Goal: Information Seeking & Learning: Check status

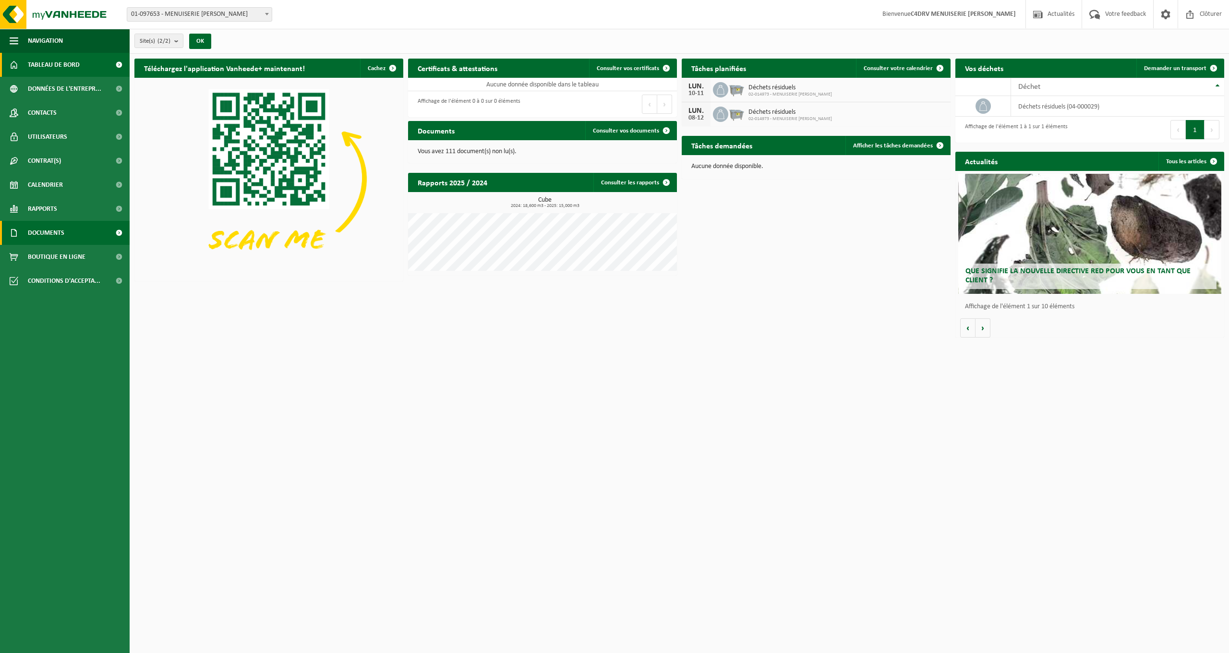
click at [44, 231] on span "Documents" at bounding box center [46, 233] width 36 height 24
click at [58, 258] on link "Factures" at bounding box center [64, 256] width 125 height 18
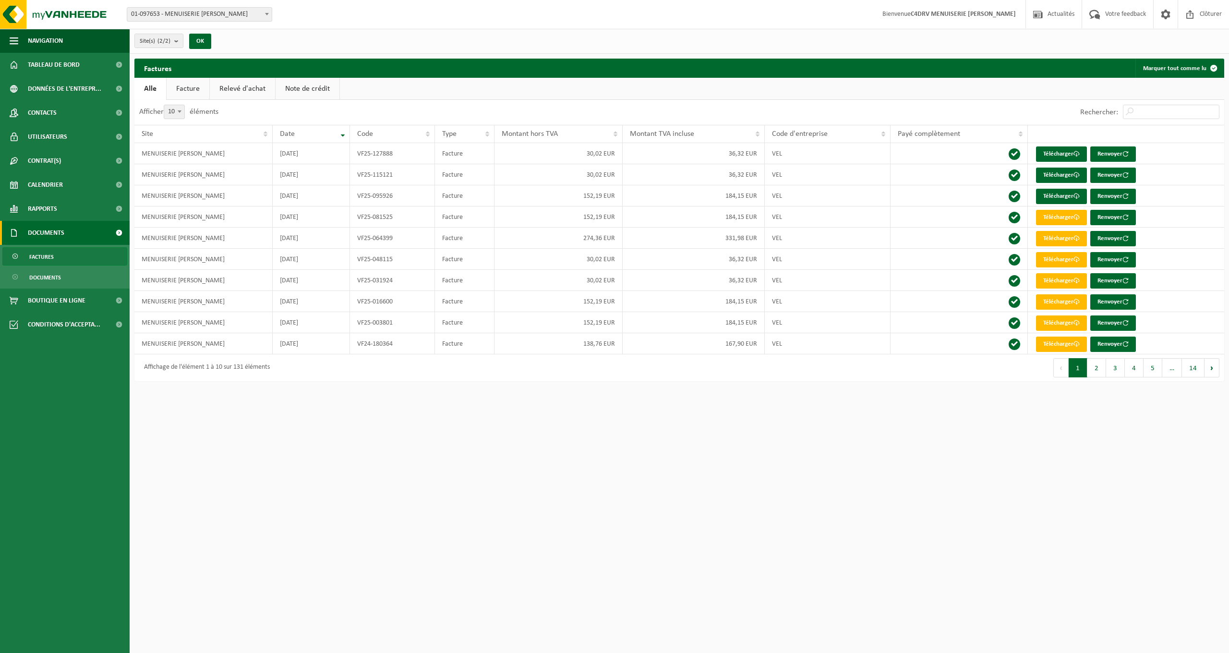
click at [282, 90] on link "Note de crédit" at bounding box center [308, 89] width 64 height 22
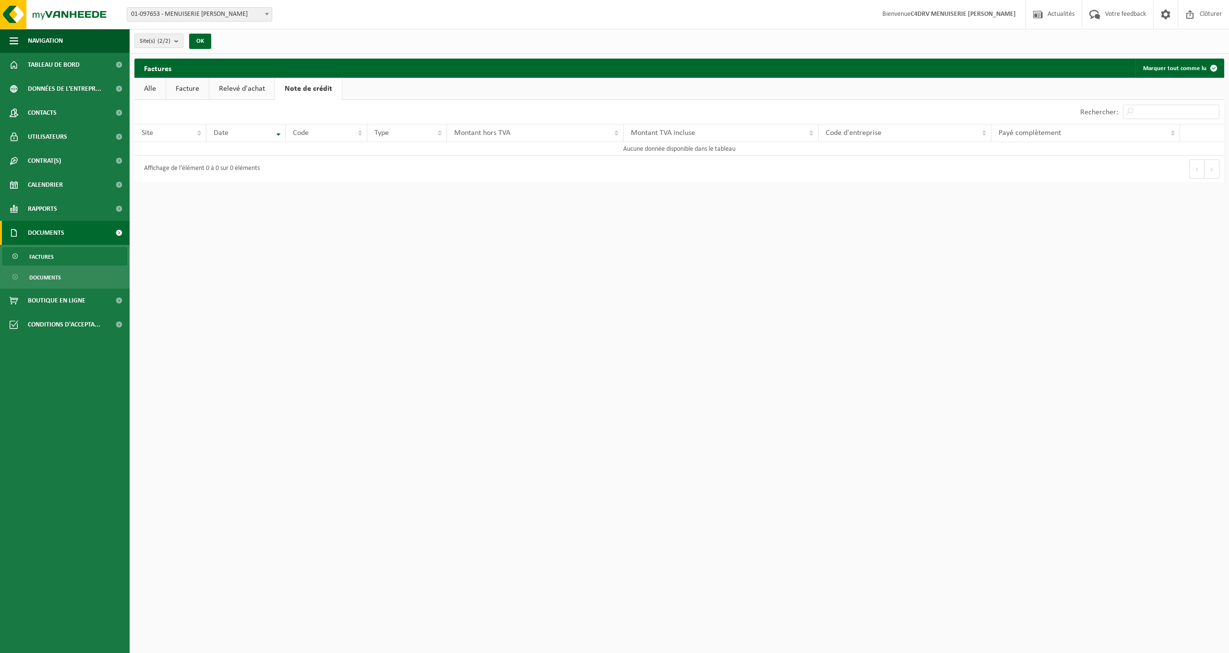
click at [239, 89] on link "Relevé d'achat" at bounding box center [241, 89] width 65 height 22
click at [205, 89] on link "Facture" at bounding box center [187, 89] width 43 height 22
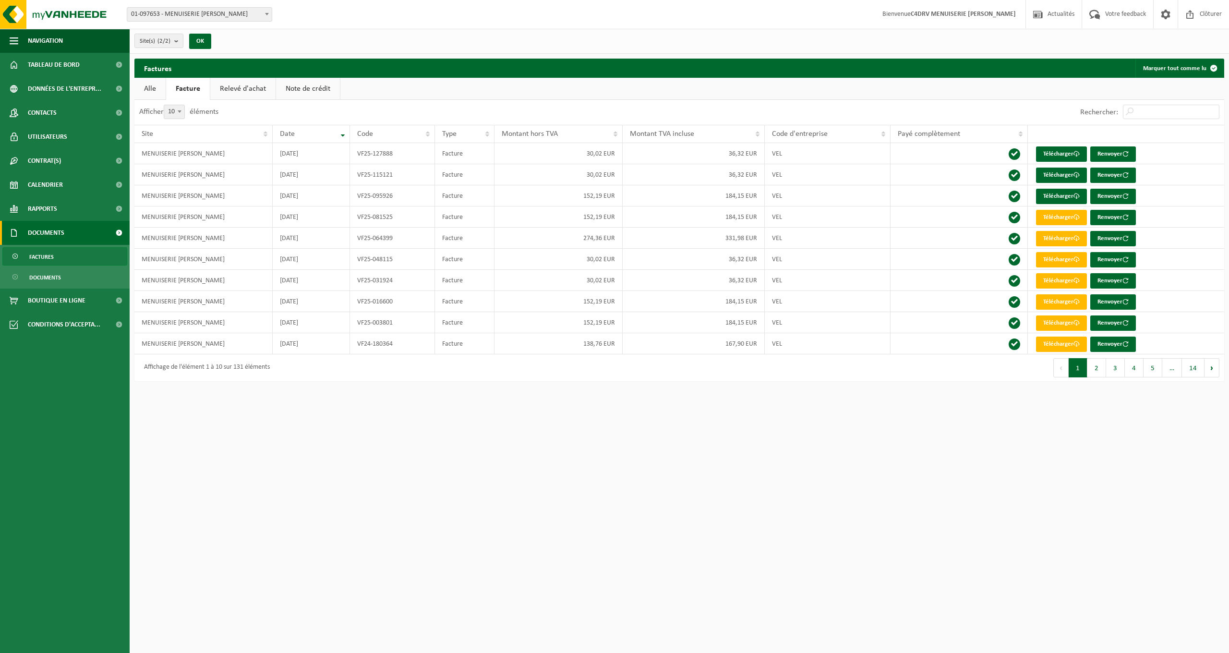
click at [158, 90] on link "Alle" at bounding box center [149, 89] width 31 height 22
click at [192, 90] on link "Facture" at bounding box center [188, 89] width 43 height 22
click at [155, 90] on link "Alle" at bounding box center [149, 89] width 31 height 22
click at [47, 137] on span "Utilisateurs" at bounding box center [47, 137] width 39 height 24
click at [53, 65] on span "Tableau de bord" at bounding box center [54, 65] width 52 height 24
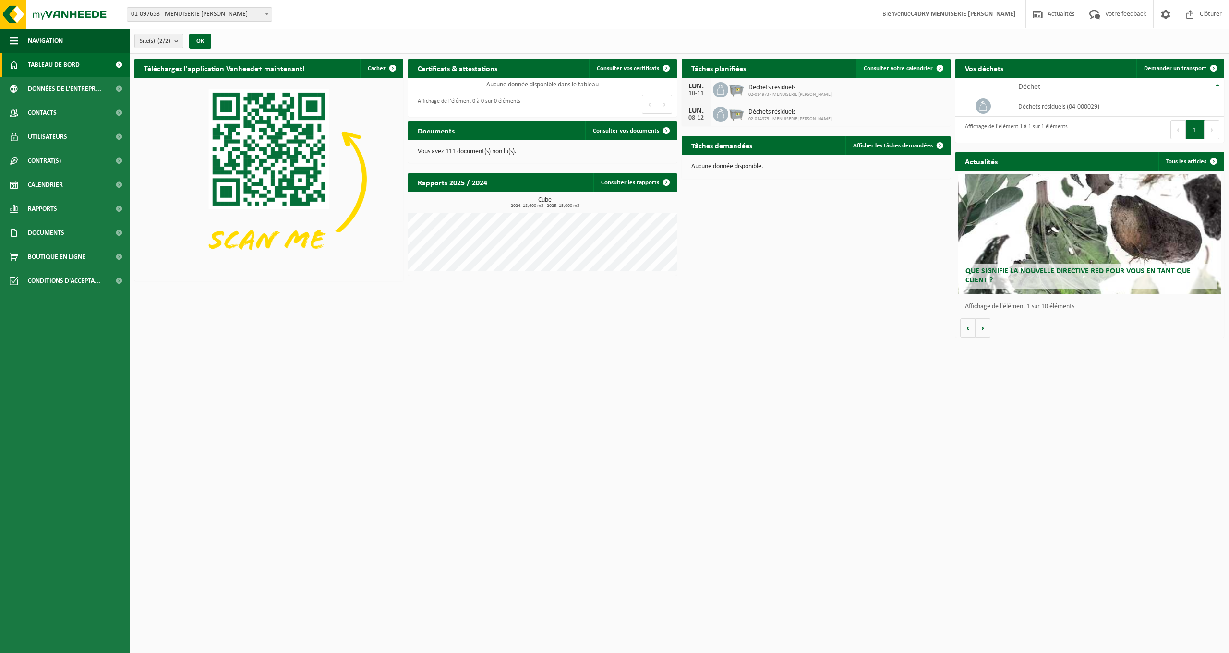
click at [886, 68] on span "Consulter votre calendrier" at bounding box center [898, 68] width 69 height 6
click at [47, 34] on span "Navigation" at bounding box center [45, 41] width 35 height 24
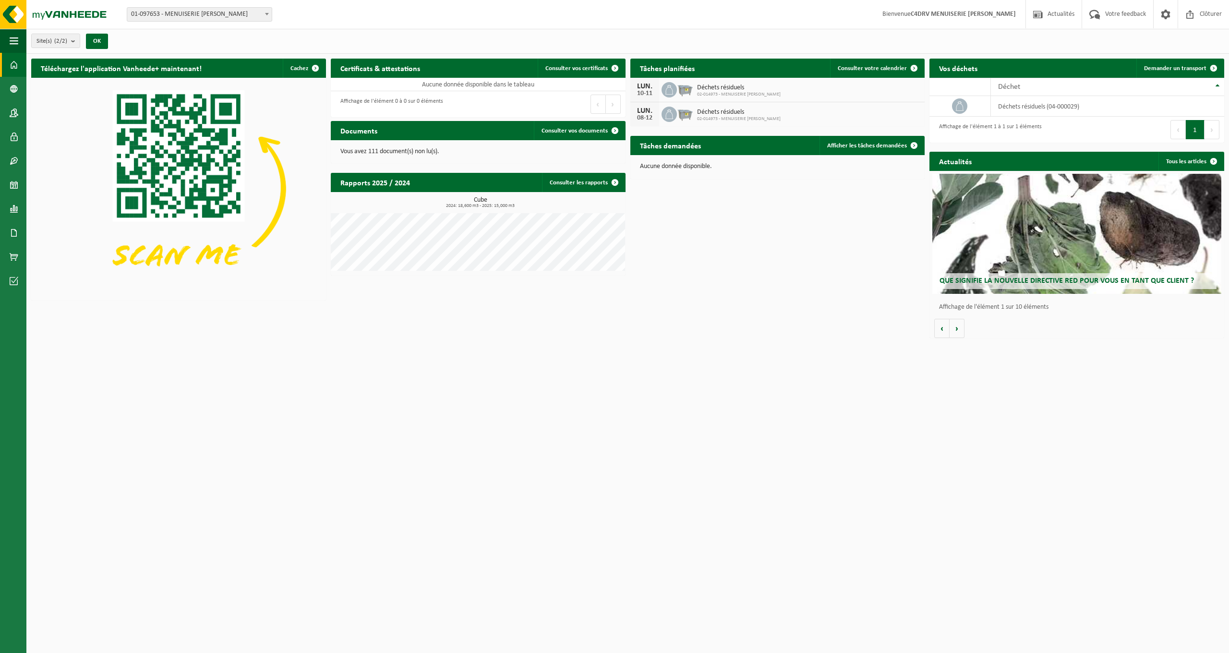
click at [195, 179] on img at bounding box center [178, 188] width 295 height 221
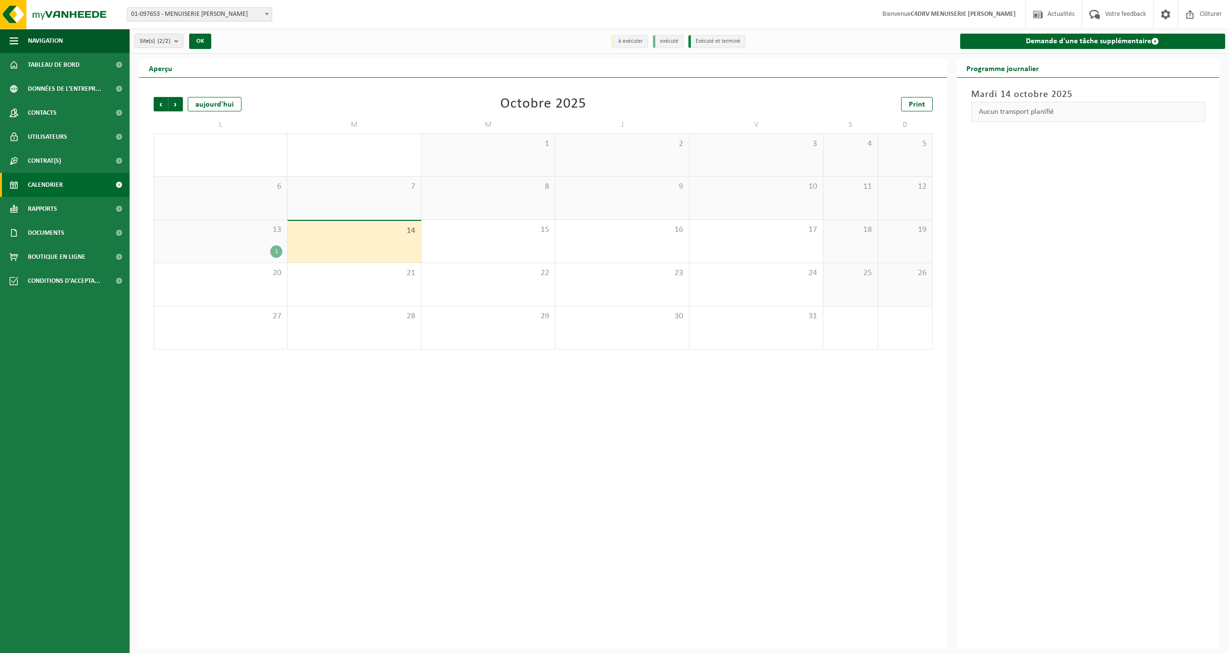
click at [269, 249] on div "1" at bounding box center [220, 251] width 123 height 12
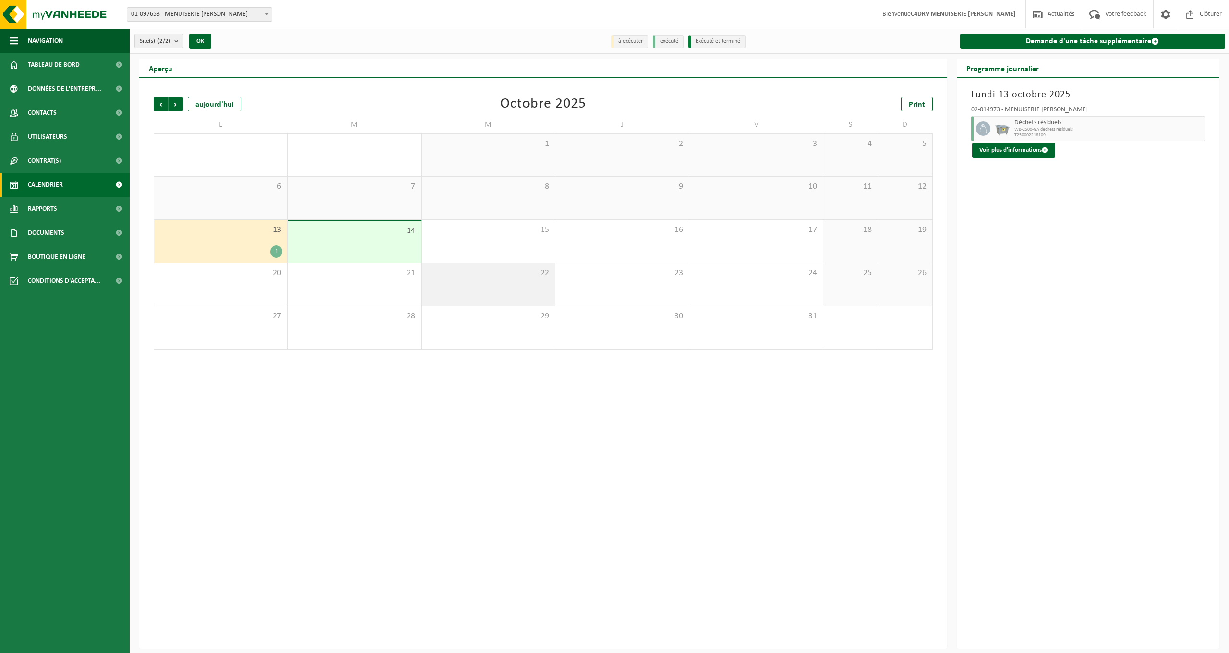
scroll to position [0, 0]
click at [1002, 146] on button "Voir plus d'informations" at bounding box center [1013, 150] width 83 height 15
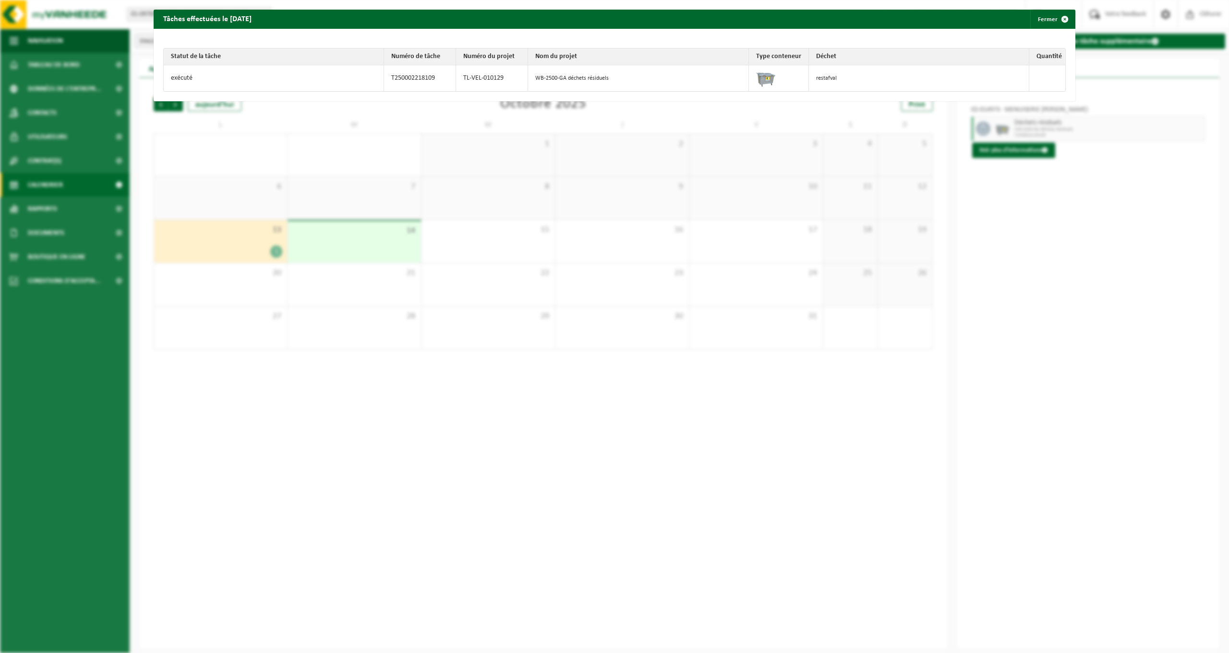
click at [1023, 281] on div "Tâches effectuées le [DATE] Fermer Statut de la tâche Numéro de tâche Numéro du…" at bounding box center [614, 326] width 1229 height 653
